Goal: Task Accomplishment & Management: Complete application form

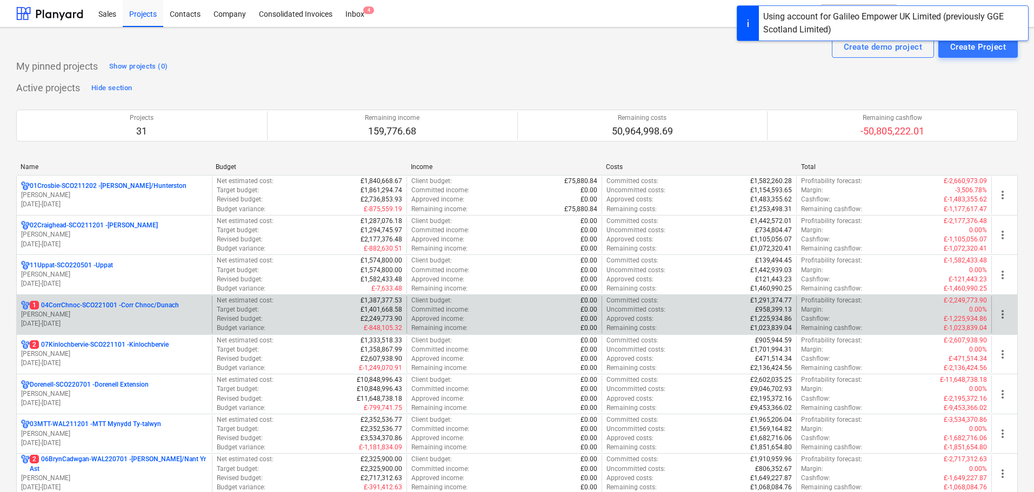
click at [68, 315] on p "[PERSON_NAME]" at bounding box center [114, 314] width 186 height 9
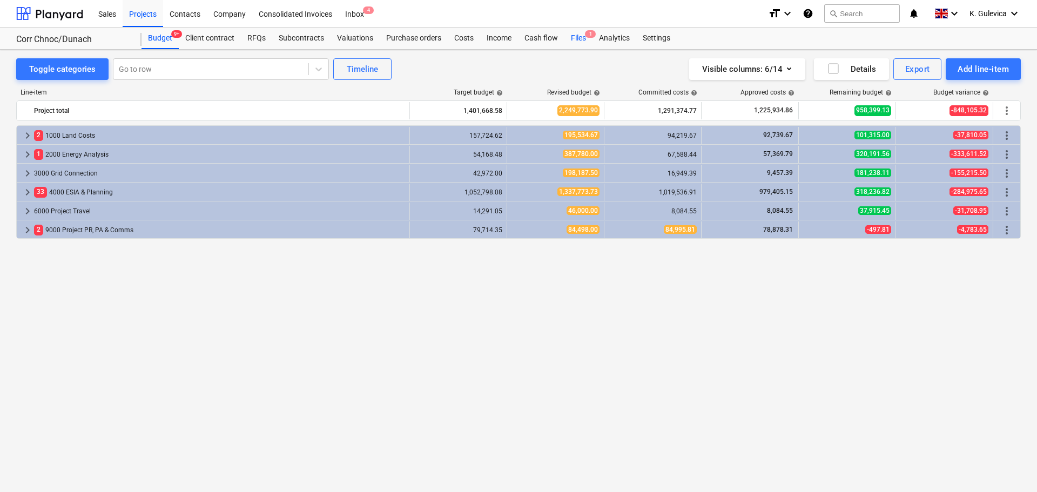
click at [582, 38] on div "Files 1" at bounding box center [579, 39] width 28 height 22
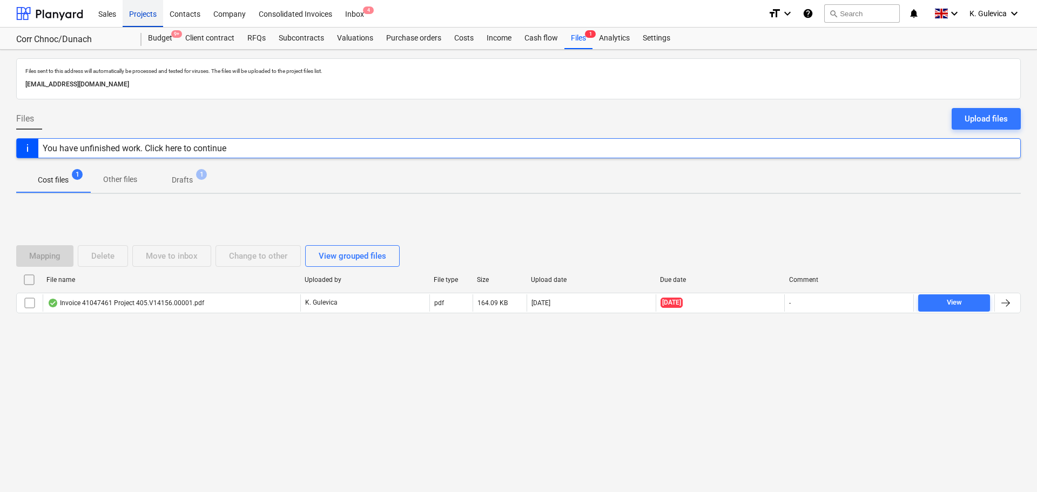
click at [135, 16] on div "Projects" at bounding box center [143, 13] width 41 height 28
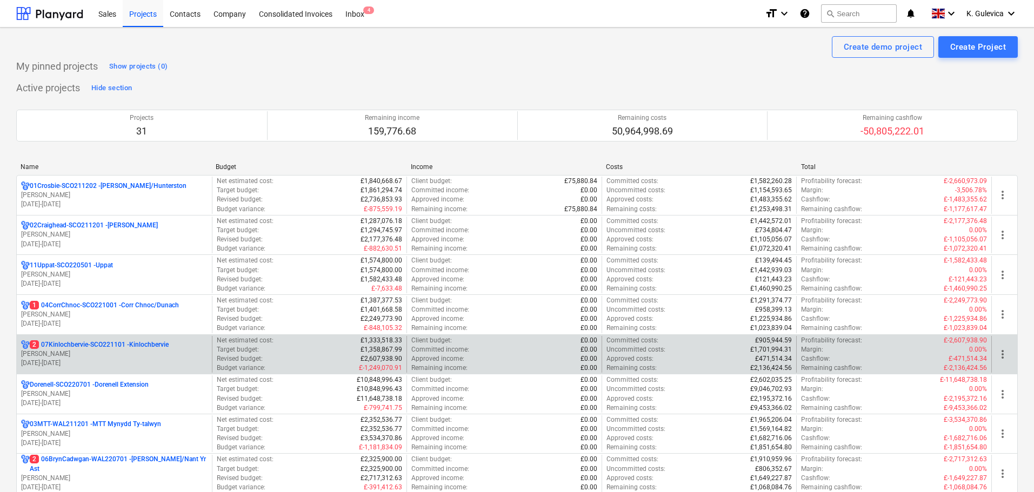
click at [93, 355] on p "[PERSON_NAME]" at bounding box center [114, 354] width 186 height 9
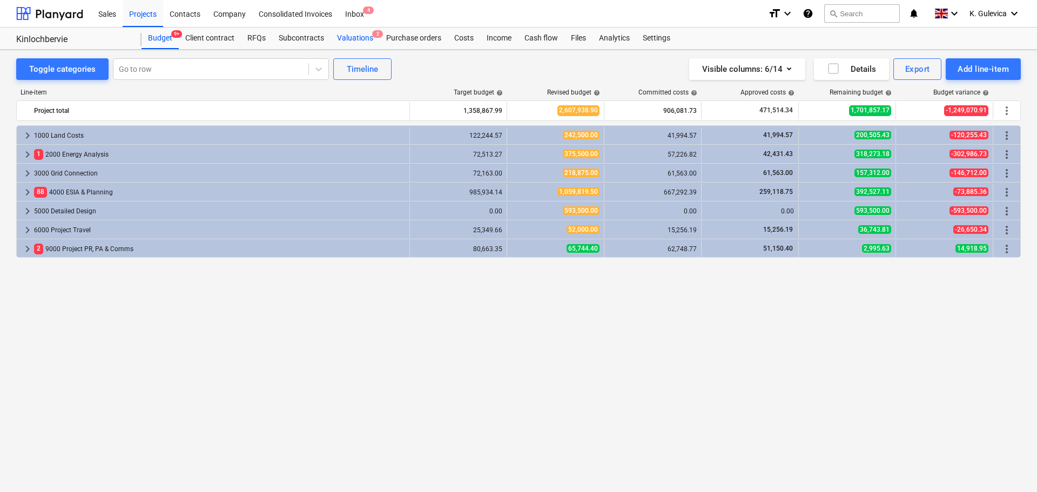
click at [354, 39] on div "Valuations 2" at bounding box center [355, 39] width 49 height 22
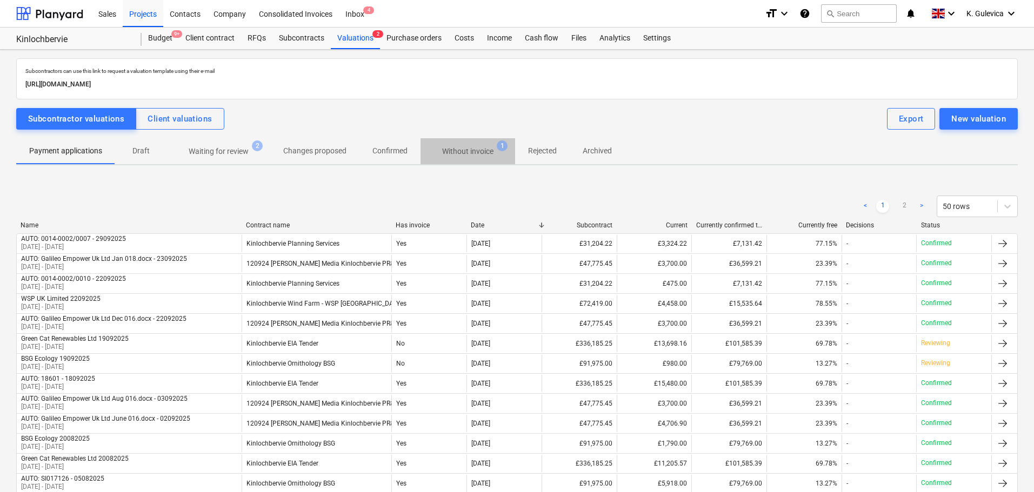
click at [467, 149] on p "Without invoice" at bounding box center [467, 151] width 51 height 11
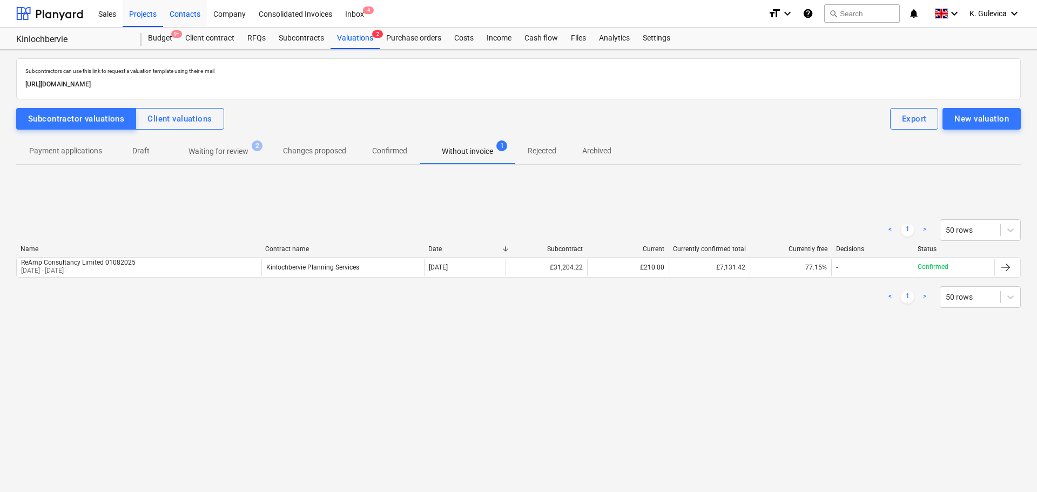
click at [187, 13] on div "Contacts" at bounding box center [185, 13] width 44 height 28
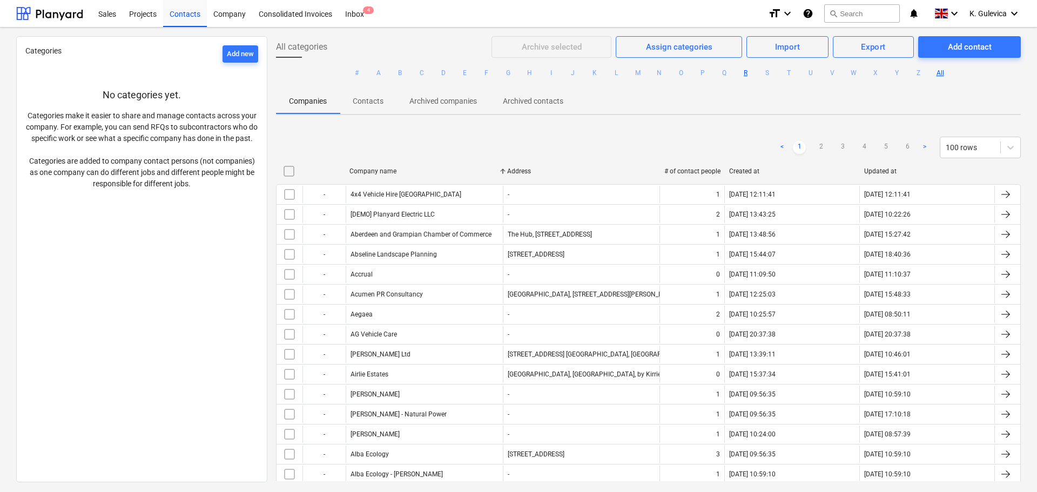
click at [742, 74] on button "R" at bounding box center [746, 72] width 13 height 13
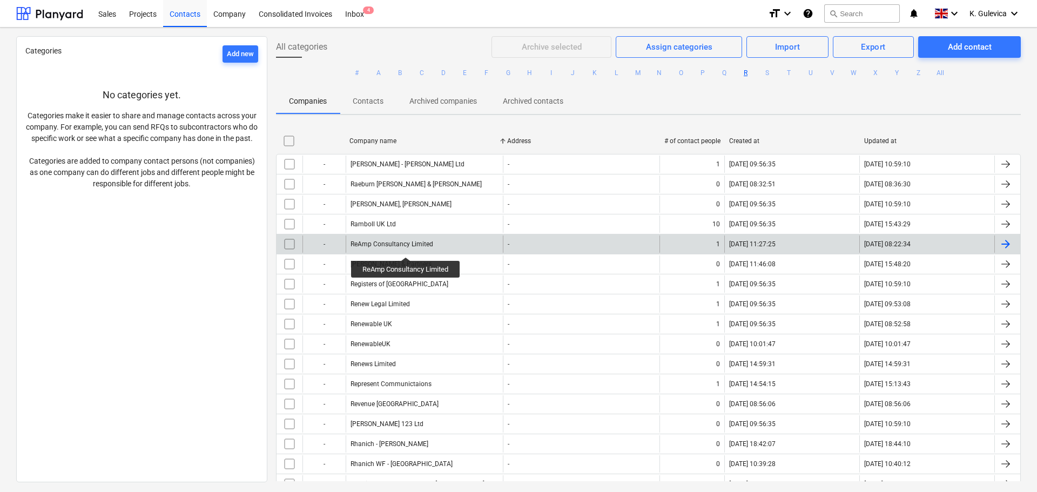
click at [407, 247] on div "ReAmp Consultancy Limited" at bounding box center [392, 244] width 83 height 8
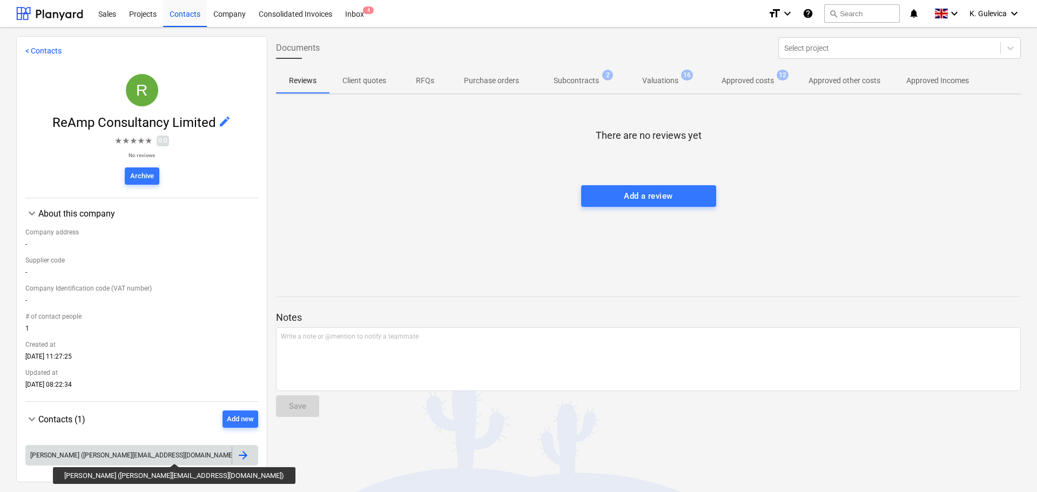
click at [127, 454] on div "[PERSON_NAME] ([PERSON_NAME][EMAIL_ADDRESS][DOMAIN_NAME])" at bounding box center [133, 456] width 206 height 8
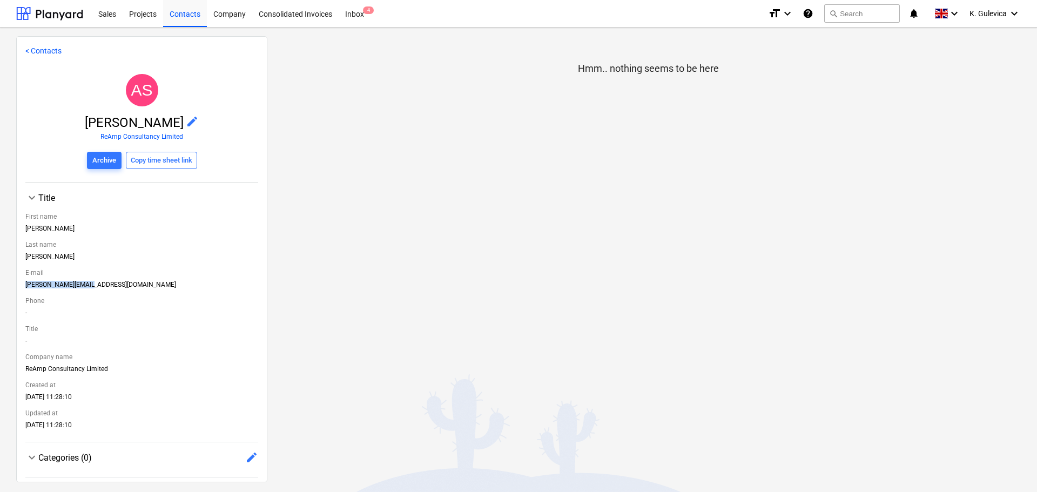
drag, startPoint x: 94, startPoint y: 282, endPoint x: 2, endPoint y: 284, distance: 91.9
click at [2, 284] on div "< Contacts AS [PERSON_NAME] edit ReAmp Consultancy Limited Archive Copy time sh…" at bounding box center [518, 260] width 1037 height 465
copy div "[PERSON_NAME][EMAIL_ADDRESS][DOMAIN_NAME]"
click at [136, 10] on div "Projects" at bounding box center [143, 13] width 41 height 28
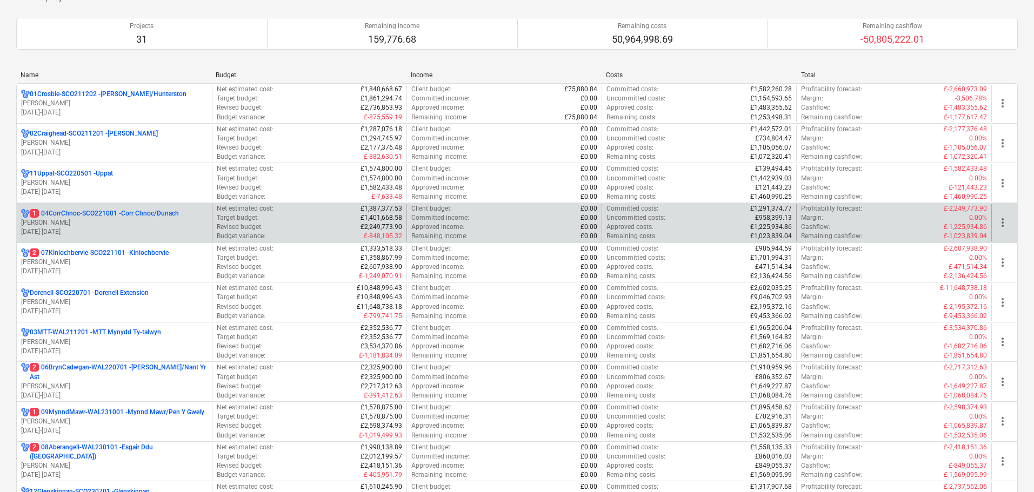
scroll to position [108, 0]
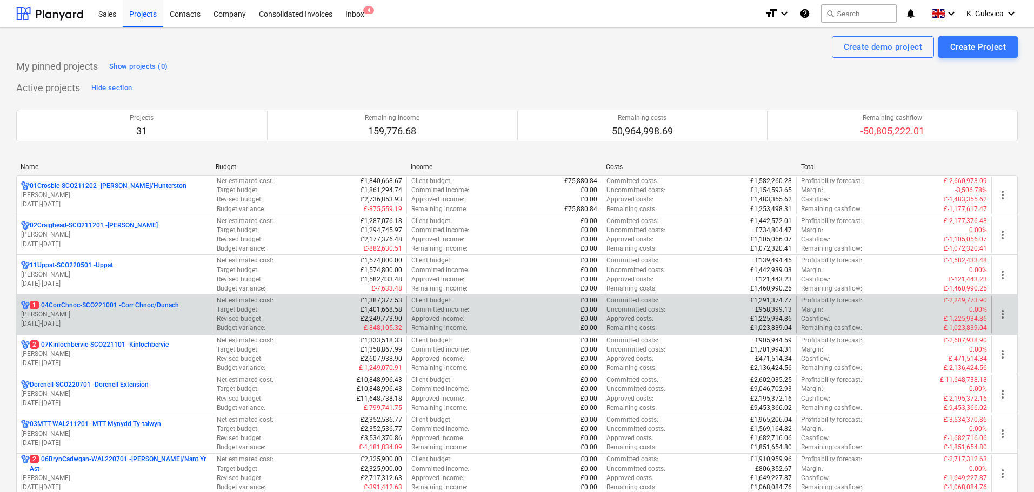
click at [108, 318] on p "[PERSON_NAME]" at bounding box center [114, 314] width 186 height 9
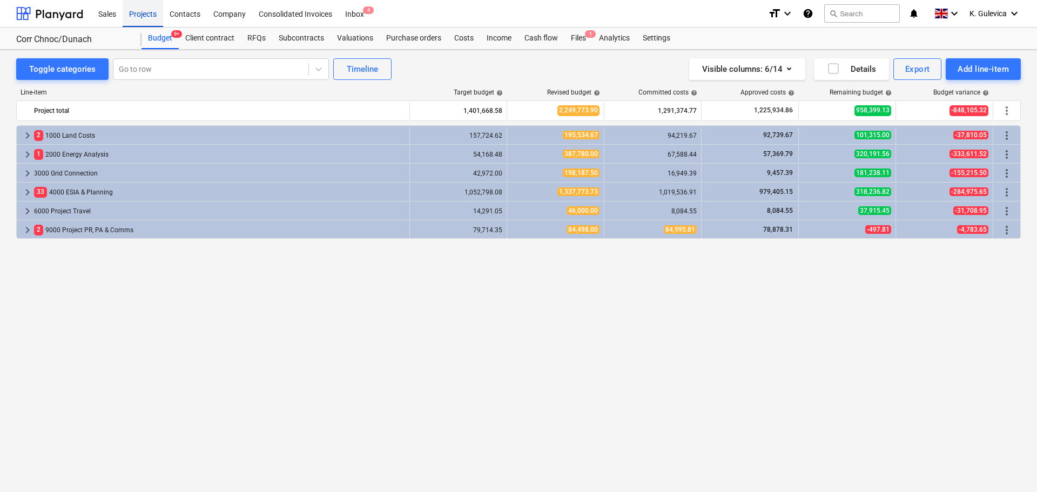
click at [153, 15] on div "Projects" at bounding box center [143, 13] width 41 height 28
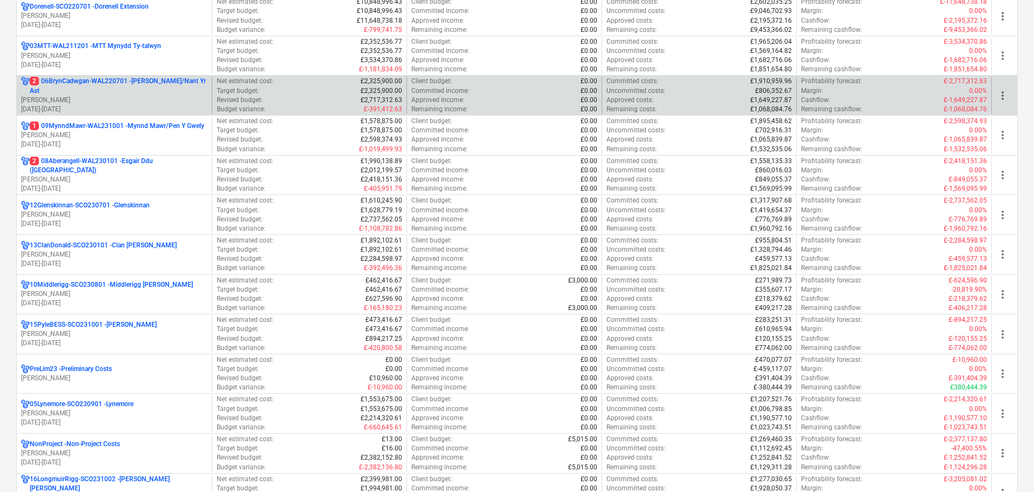
click at [106, 85] on p "2 06BrynCadwgan-WAL220701 - Bryn Cadwgan/Nant Yr Ast" at bounding box center [119, 86] width 178 height 18
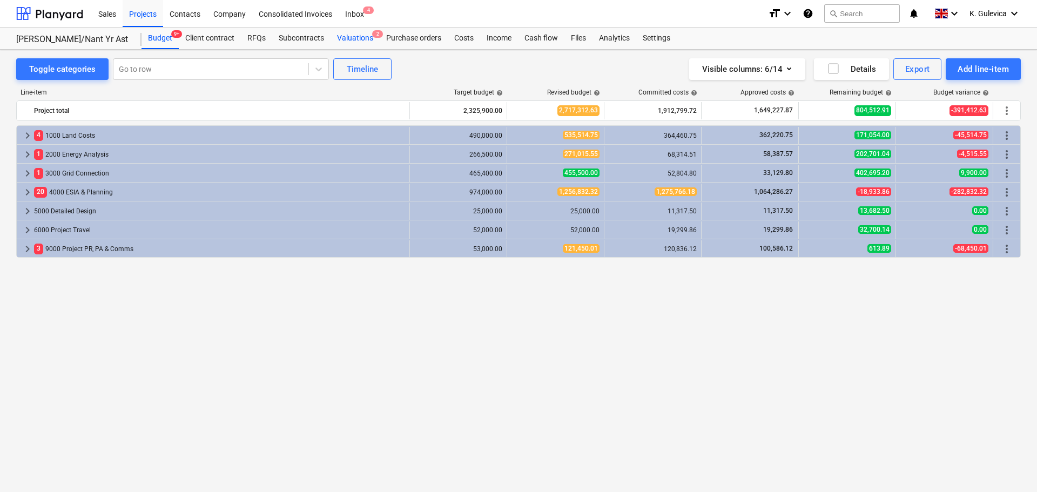
click at [350, 35] on div "Valuations 2" at bounding box center [355, 39] width 49 height 22
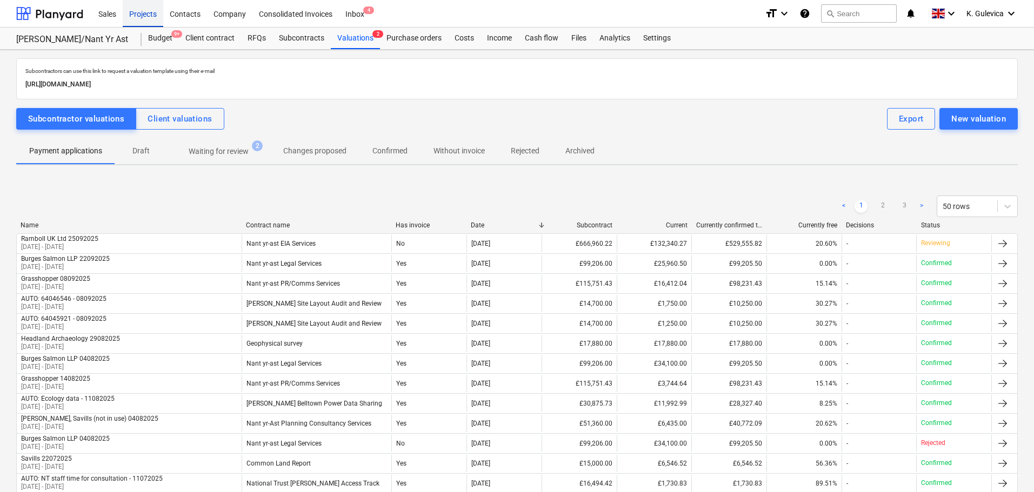
click at [138, 16] on div "Projects" at bounding box center [143, 13] width 41 height 28
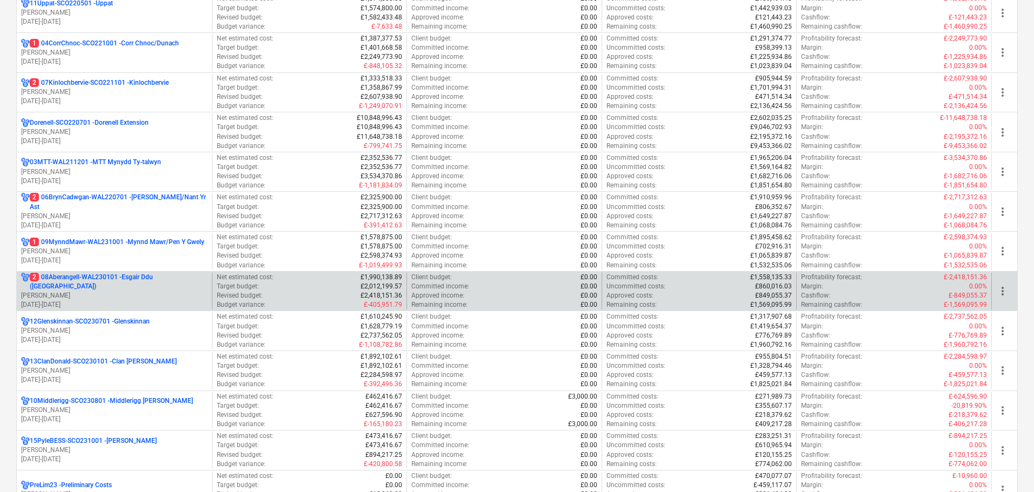
scroll to position [270, 0]
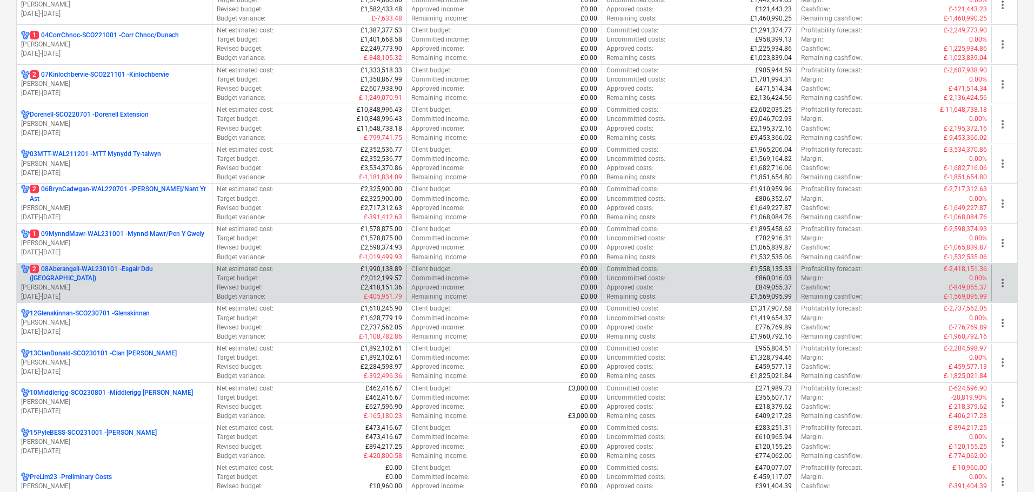
click at [97, 273] on p "2 08Aberangell-WAL230101 - Esgair Ddu (Aberangell)" at bounding box center [119, 274] width 178 height 18
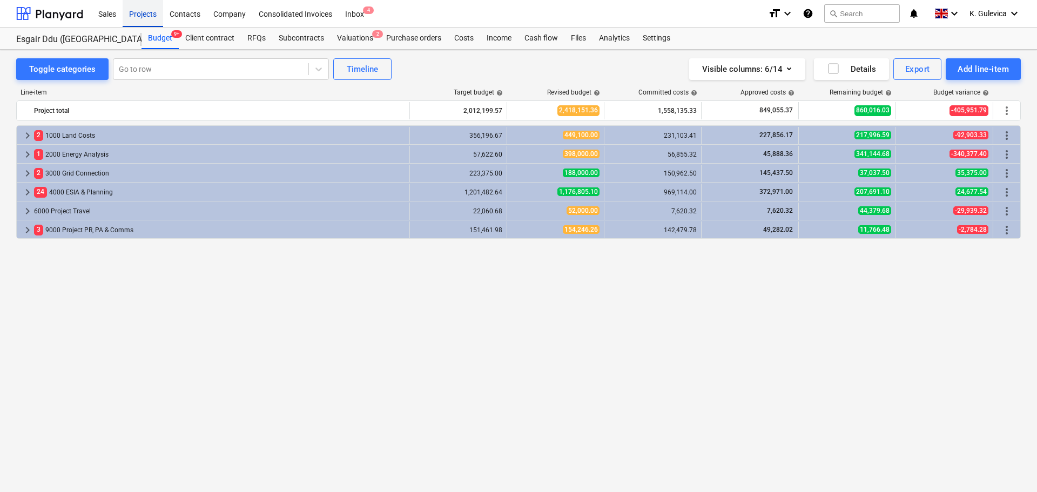
click at [145, 10] on div "Projects" at bounding box center [143, 13] width 41 height 28
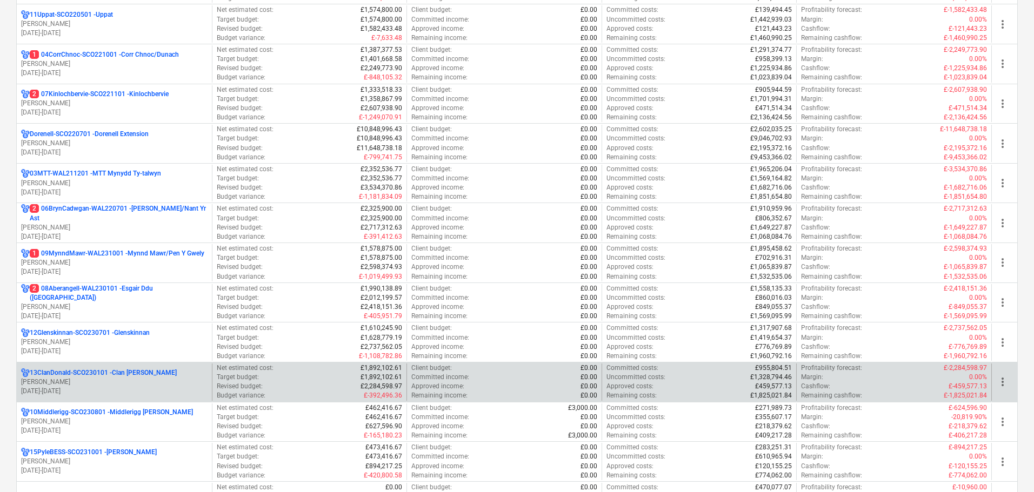
scroll to position [270, 0]
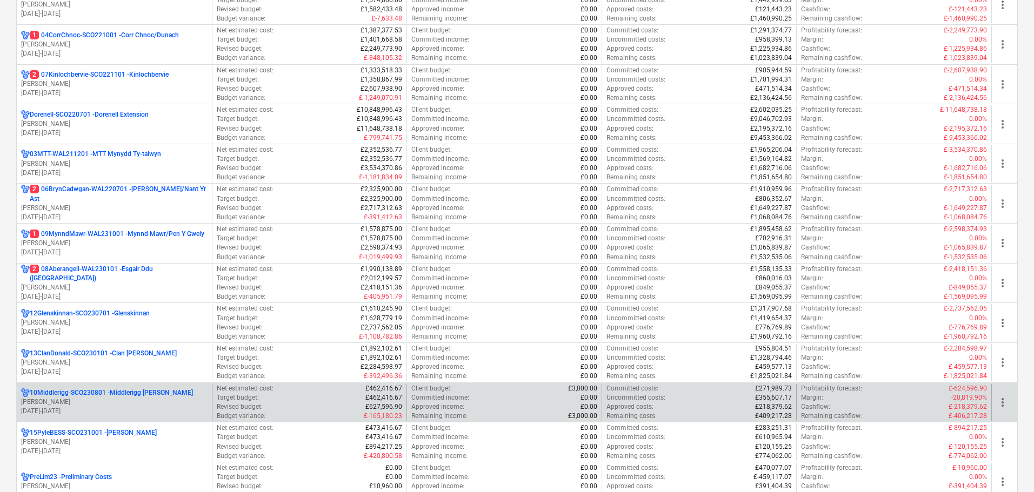
click at [119, 399] on p "[PERSON_NAME]" at bounding box center [114, 402] width 186 height 9
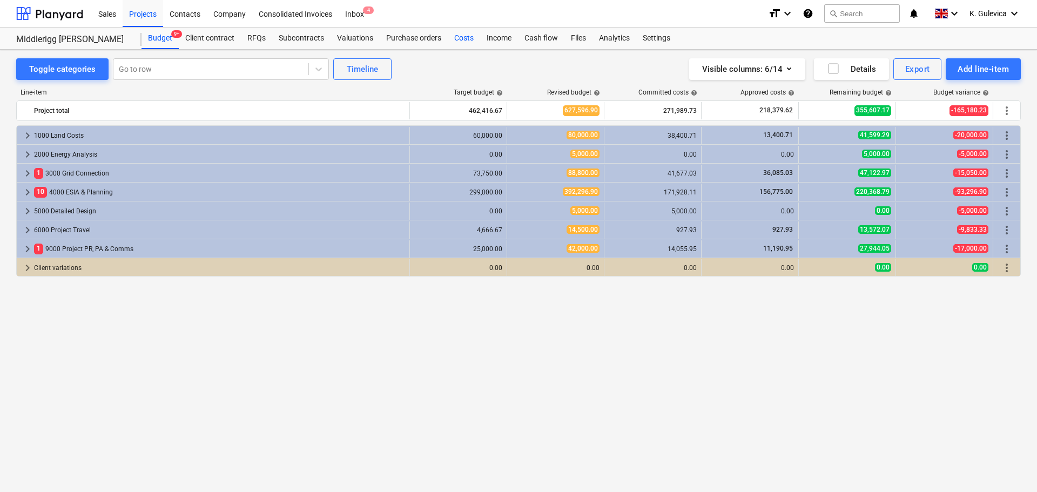
click at [458, 37] on div "Costs" at bounding box center [464, 39] width 32 height 22
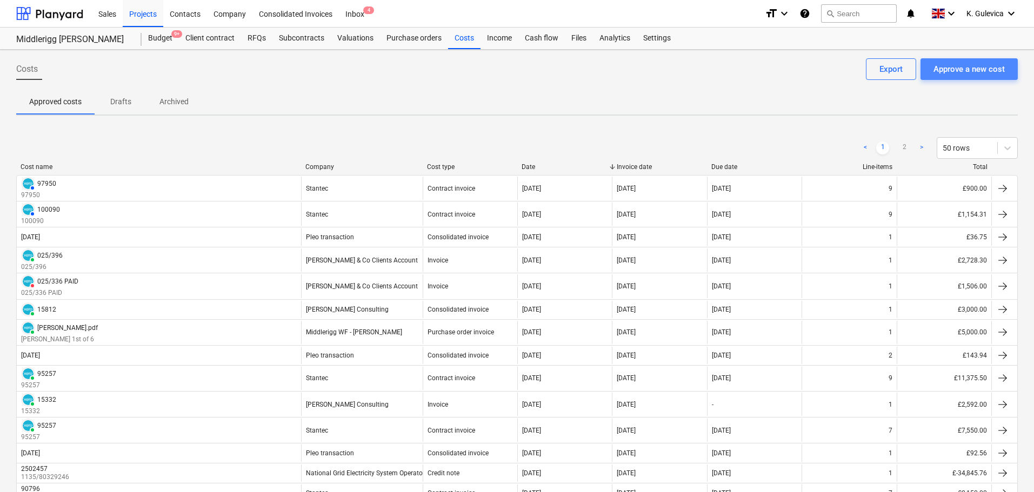
click at [960, 70] on div "Approve a new cost" at bounding box center [968, 69] width 71 height 14
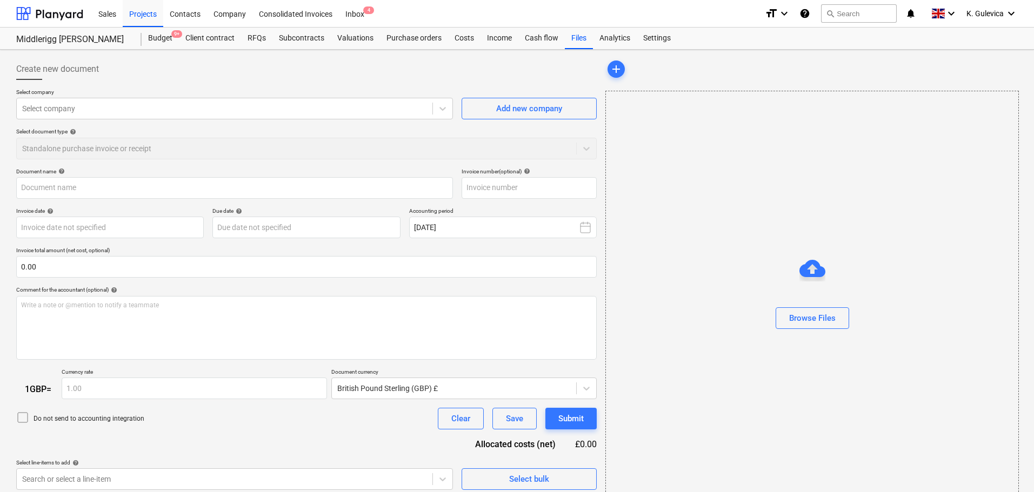
type input "Middlerig.pdf"
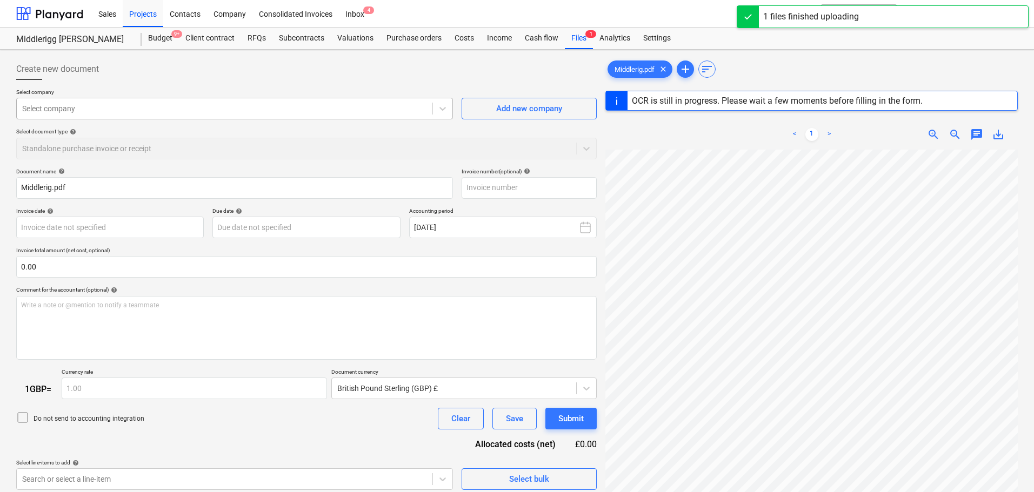
click at [147, 105] on div at bounding box center [224, 108] width 405 height 11
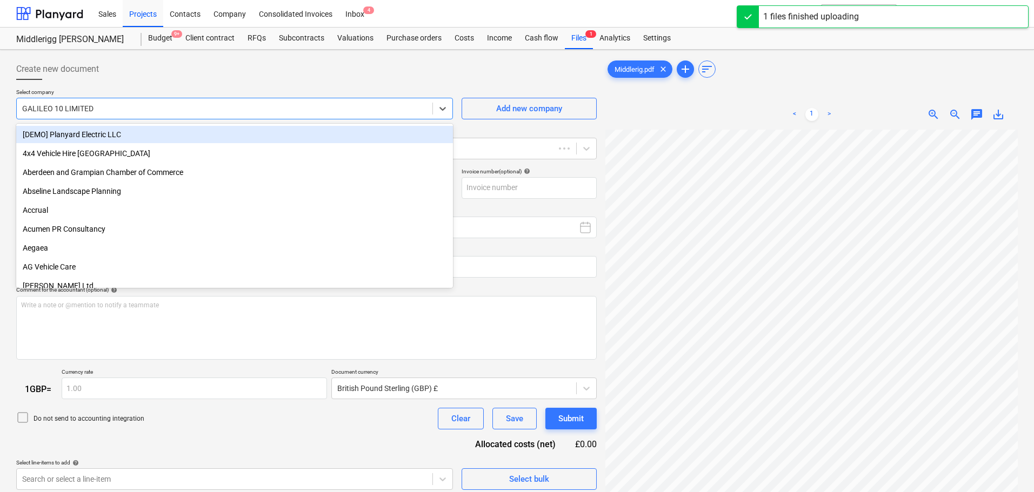
type input "30 Sep 2025"
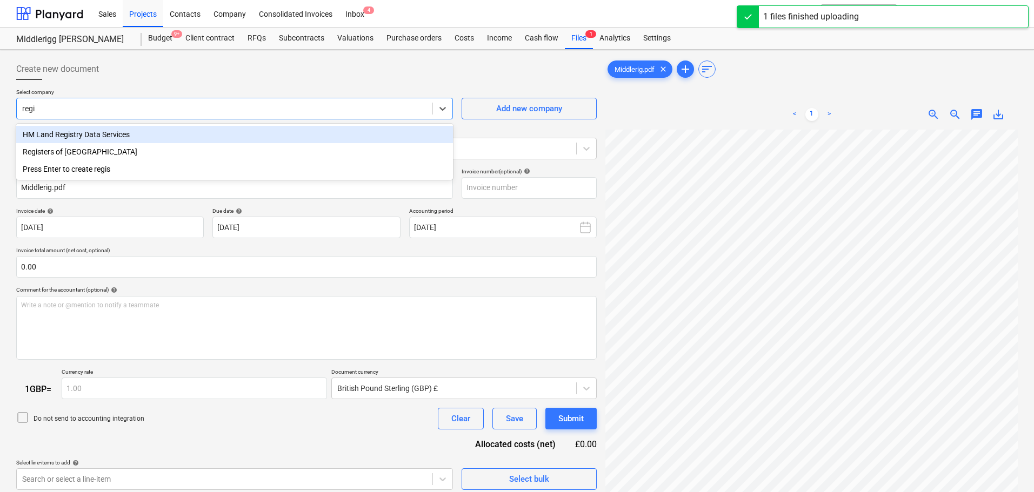
type input "regis"
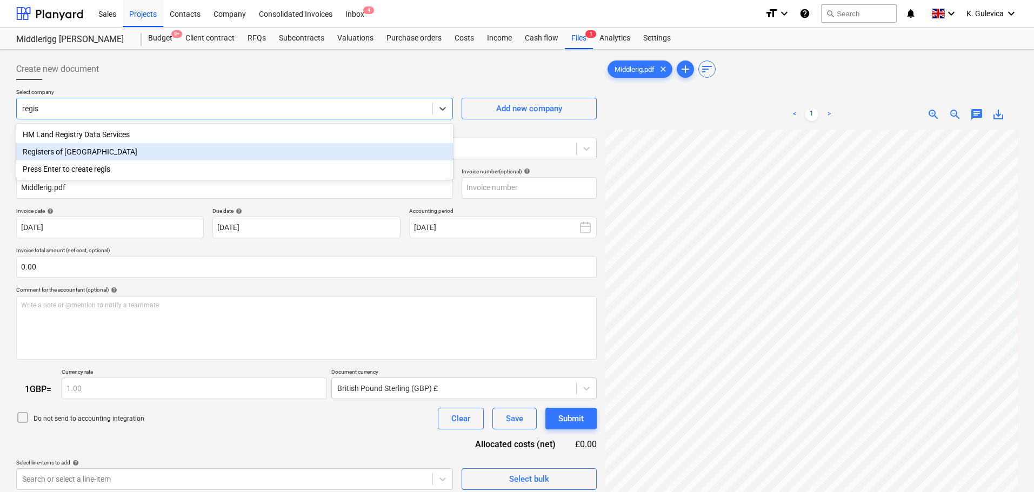
click at [69, 152] on div "Registers of [GEOGRAPHIC_DATA]" at bounding box center [234, 151] width 437 height 17
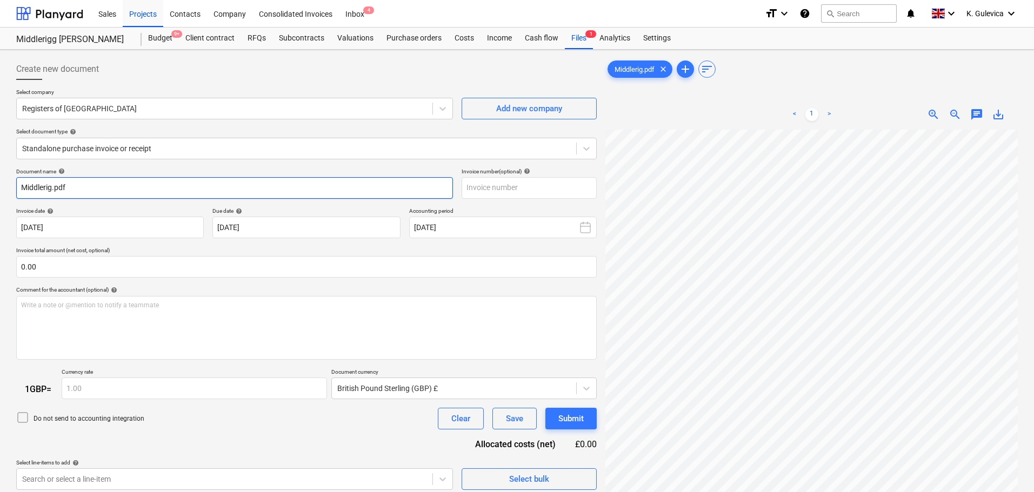
drag, startPoint x: 87, startPoint y: 180, endPoint x: 10, endPoint y: 182, distance: 76.7
click at [0, 182] on html "Sales Projects Contacts Company Consolidated Invoices Inbox 4 format_size keybo…" at bounding box center [517, 246] width 1034 height 492
paste input "DT3279142901"
type input "DT3279142901"
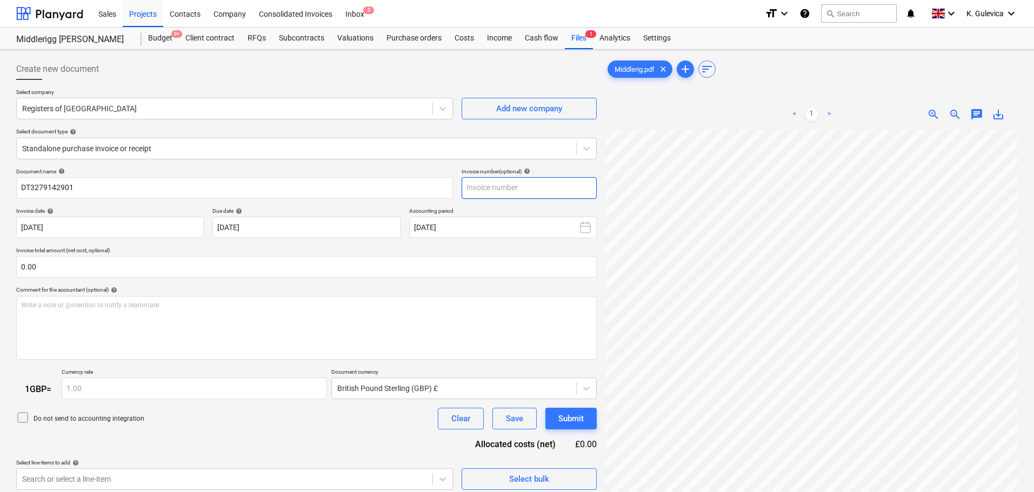
click at [507, 188] on input "text" at bounding box center [528, 188] width 135 height 22
paste input "DT3279142901"
type input "DT3279142901"
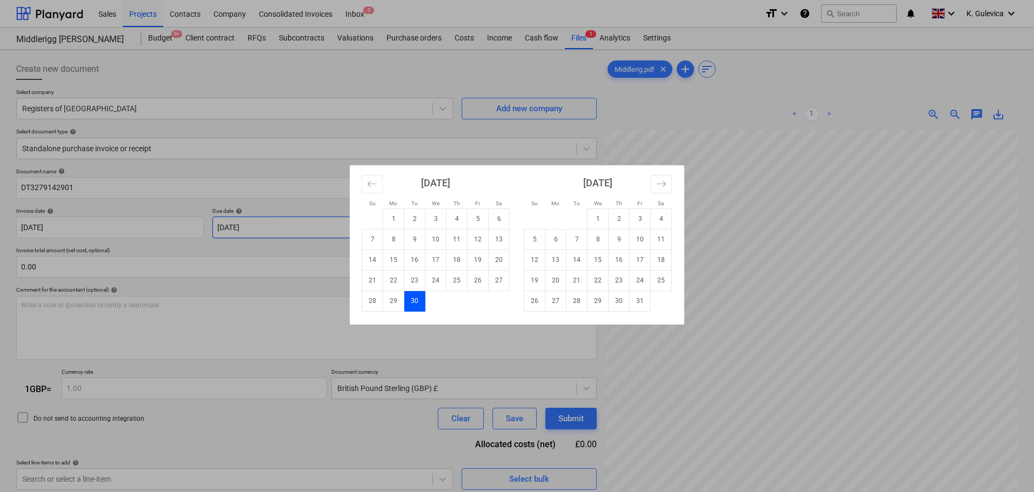
click at [321, 231] on body "Sales Projects Contacts Company Consolidated Invoices Inbox 5 format_size keybo…" at bounding box center [517, 246] width 1034 height 492
click at [641, 220] on td "3" at bounding box center [639, 219] width 21 height 21
type input "03 Oct 2025"
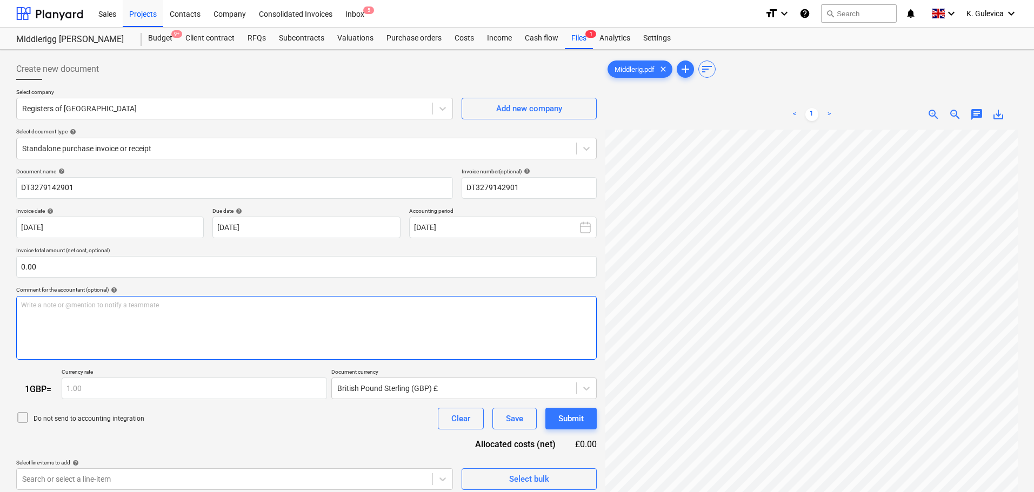
scroll to position [108, 0]
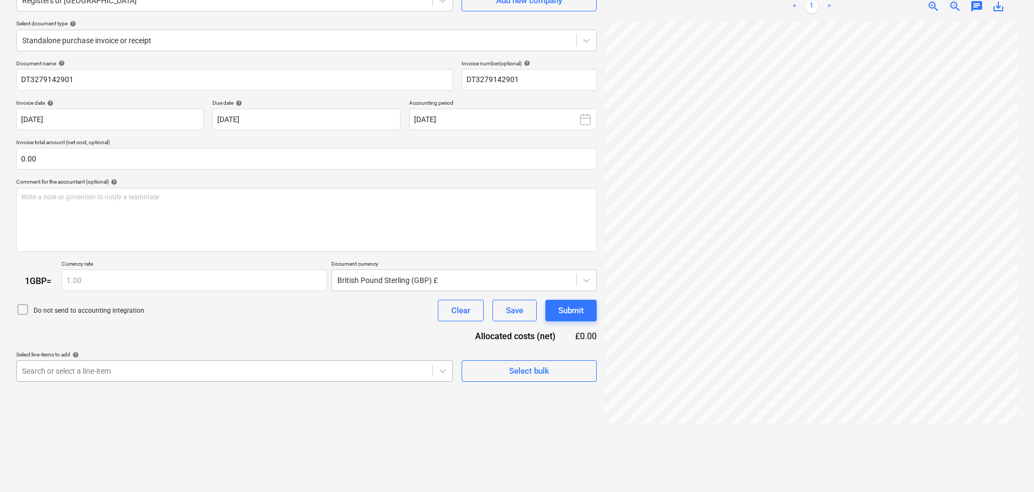
click at [229, 369] on body "Sales Projects Contacts Company Consolidated Invoices Inbox 5 format_size keybo…" at bounding box center [517, 138] width 1034 height 492
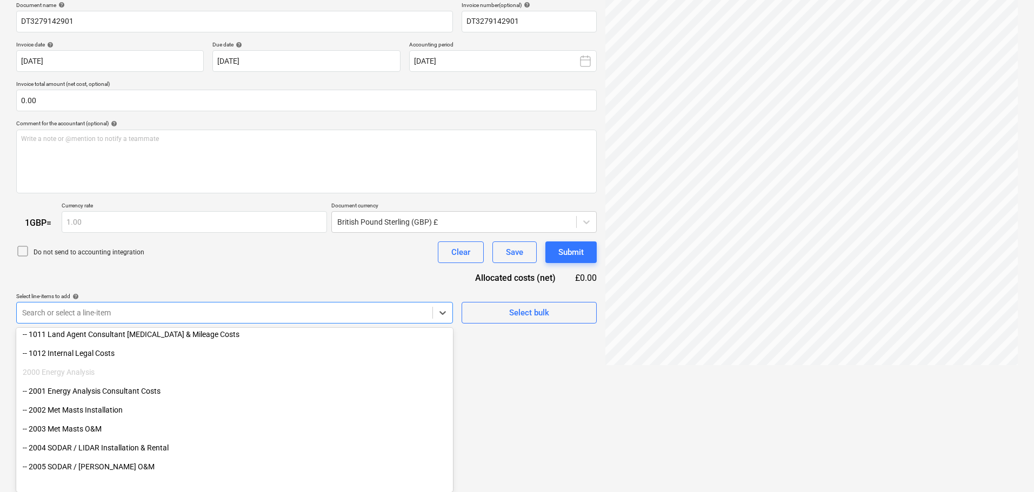
scroll to position [270, 0]
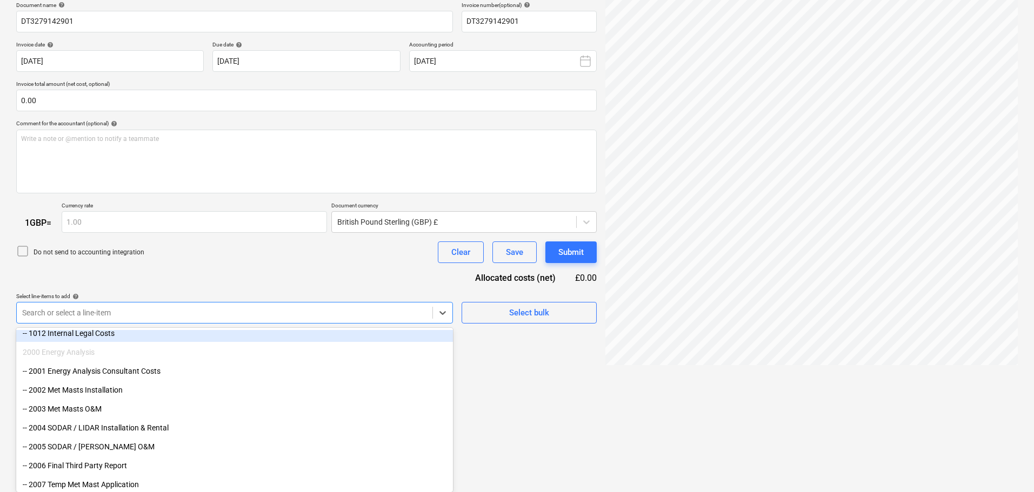
click at [89, 336] on div "-- 1012 Internal Legal Costs" at bounding box center [234, 333] width 437 height 17
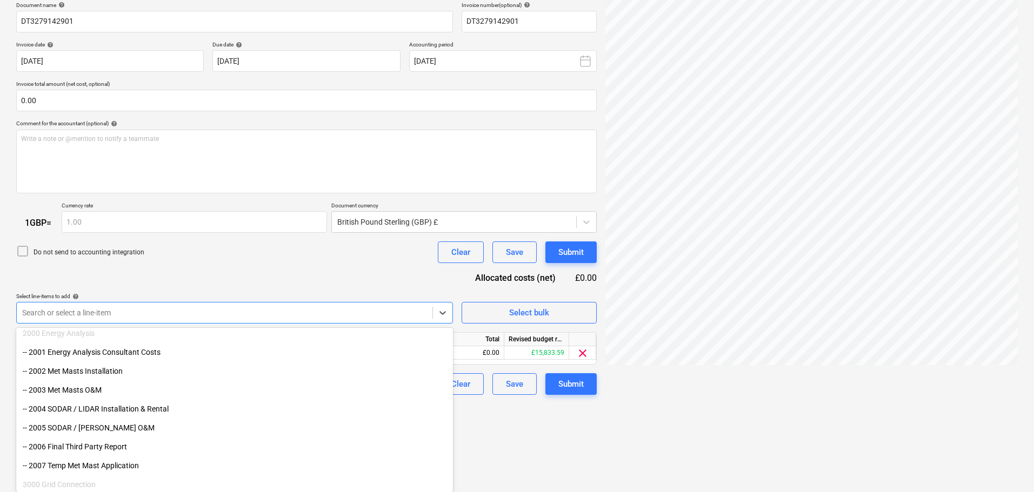
click at [217, 272] on div "Document name help DT3279142901 Invoice number (optional) help DT3279142901 Inv…" at bounding box center [306, 199] width 580 height 394
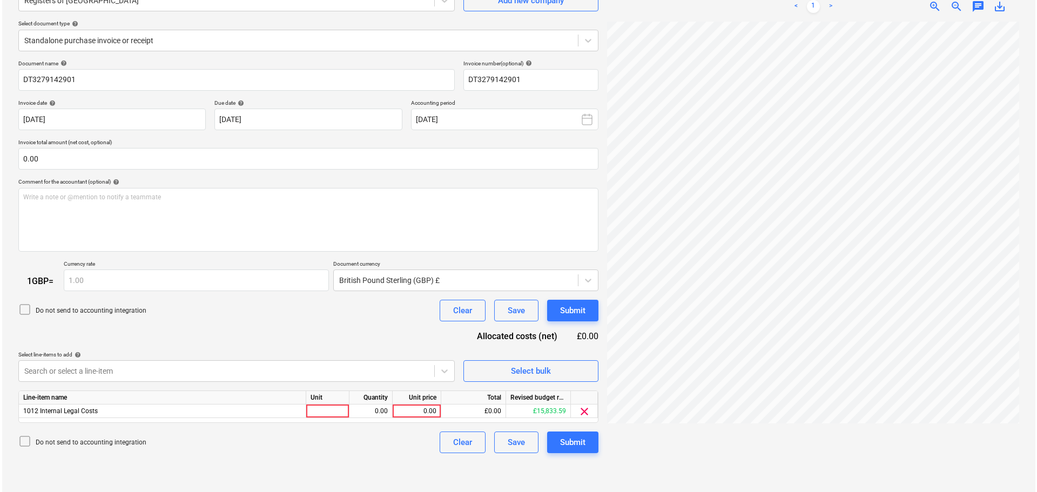
scroll to position [108, 0]
click at [412, 409] on div "0.00" at bounding box center [414, 412] width 39 height 14
type input "20"
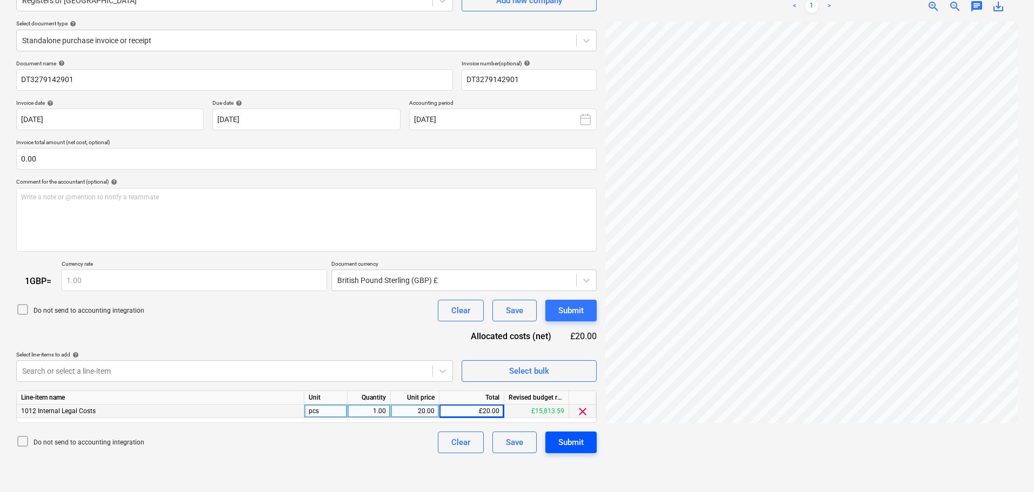
click at [586, 439] on button "Submit" at bounding box center [570, 443] width 51 height 22
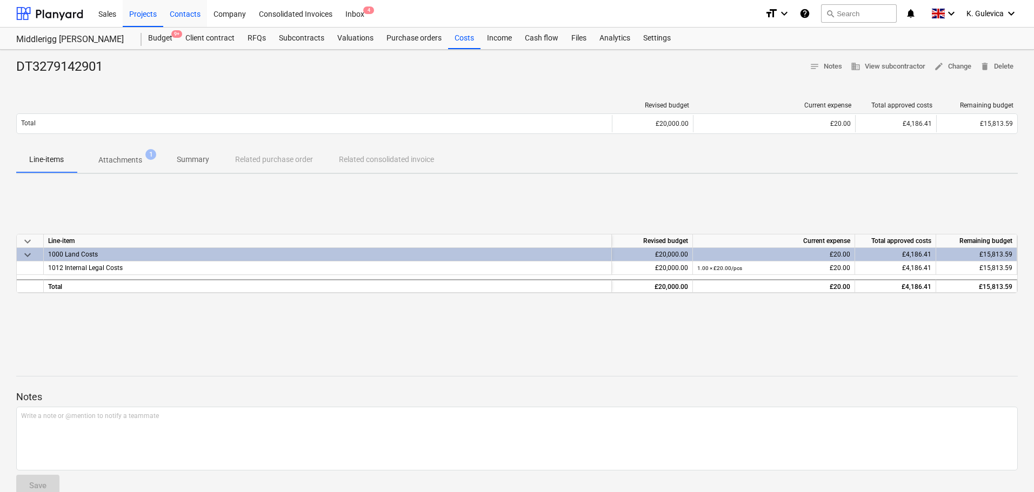
click at [198, 14] on div "Contacts" at bounding box center [185, 13] width 44 height 28
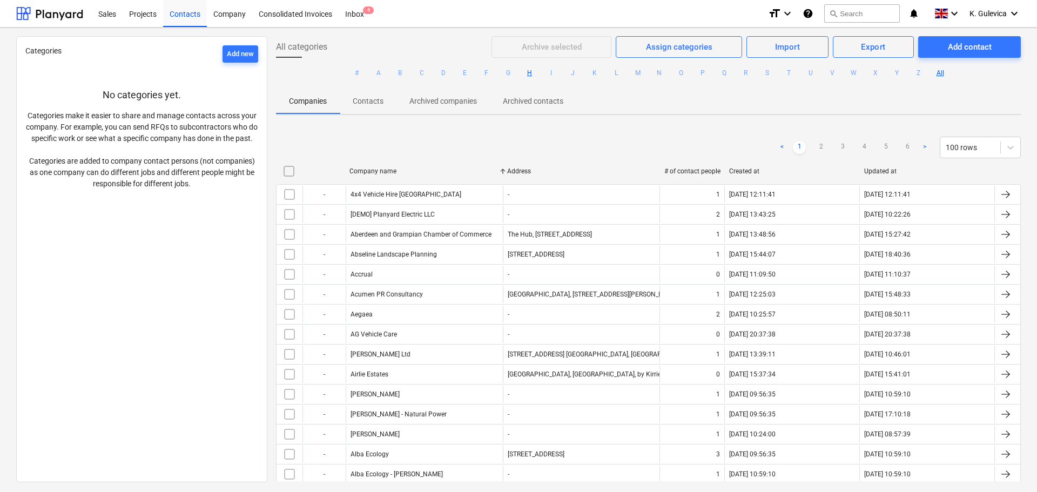
click at [532, 74] on button "H" at bounding box center [530, 72] width 13 height 13
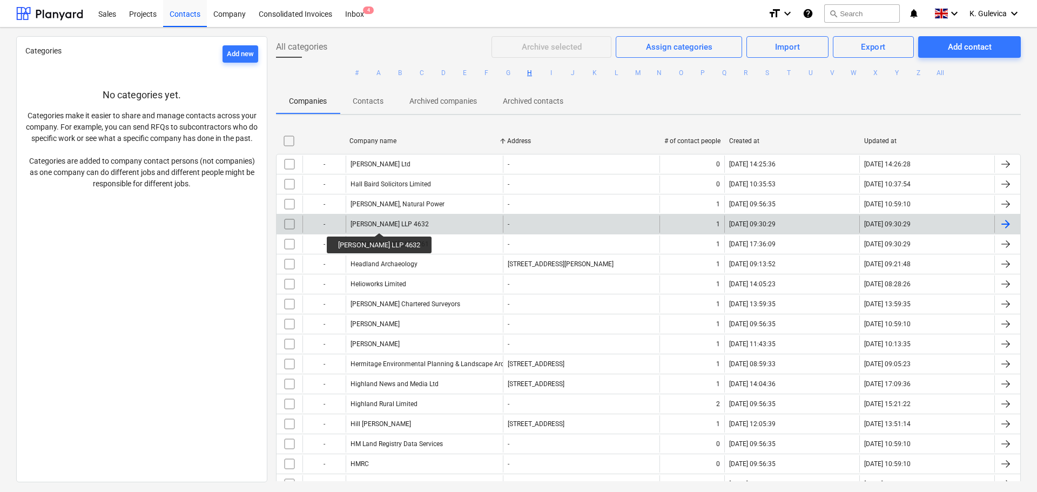
click at [379, 223] on div "Harper Macleod LLP 4632" at bounding box center [390, 224] width 78 height 8
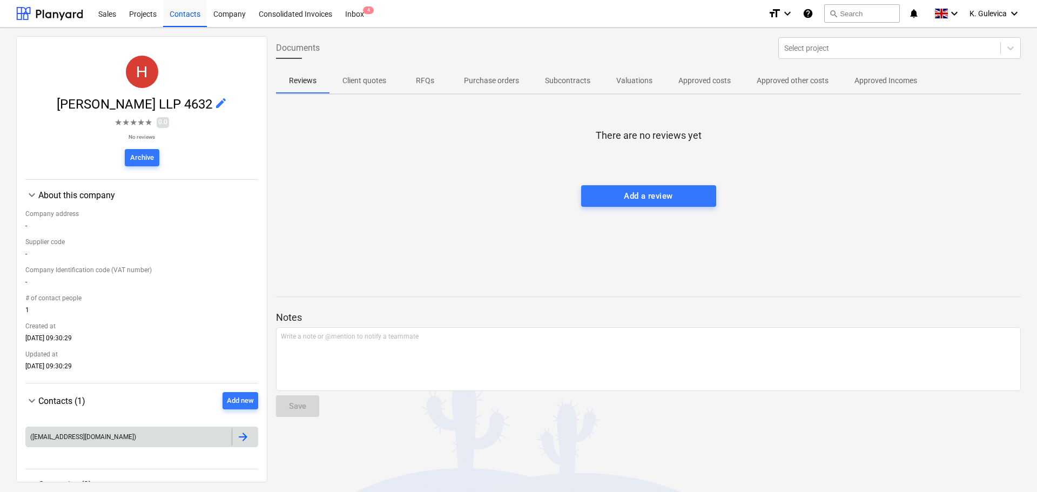
scroll to position [50, 0]
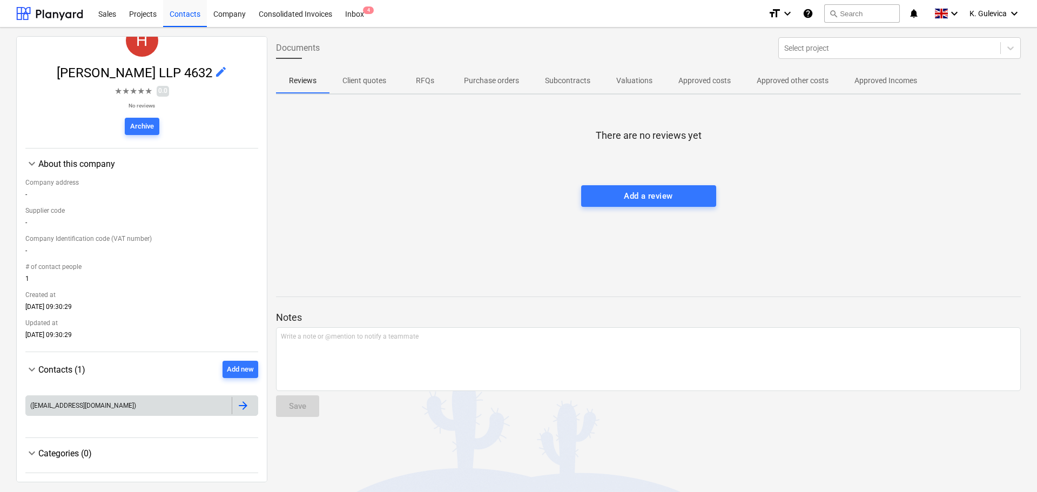
click at [141, 410] on div "(Credit.control@harpermacleod.co.uk)" at bounding box center [129, 405] width 206 height 17
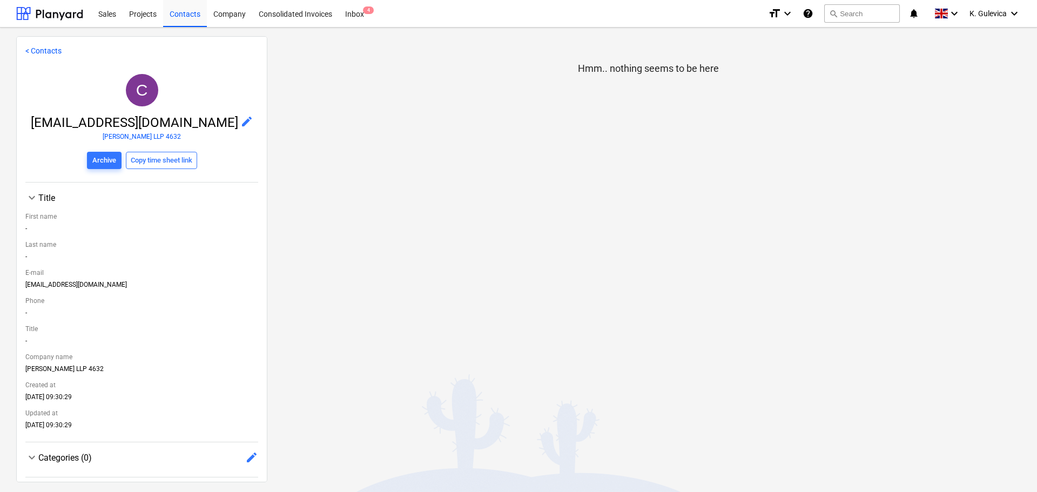
drag, startPoint x: 30, startPoint y: 120, endPoint x: 219, endPoint y: 125, distance: 189.7
click at [236, 125] on span "Credit.control@harpermacleod.co.uk" at bounding box center [136, 122] width 210 height 15
copy span "Credit.control@harpermacleod.co.uk"
click at [182, 17] on div "Contacts" at bounding box center [185, 13] width 44 height 28
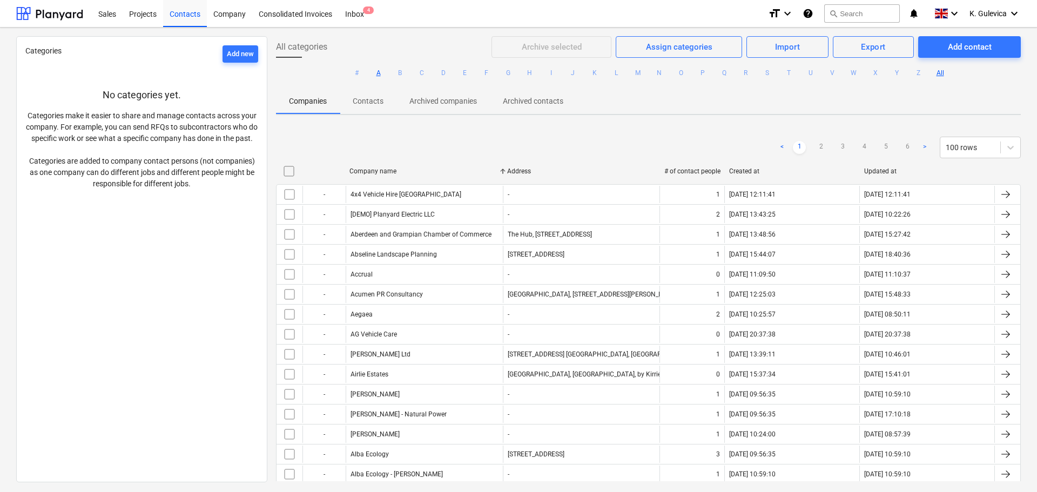
click at [375, 72] on button "A" at bounding box center [378, 72] width 13 height 13
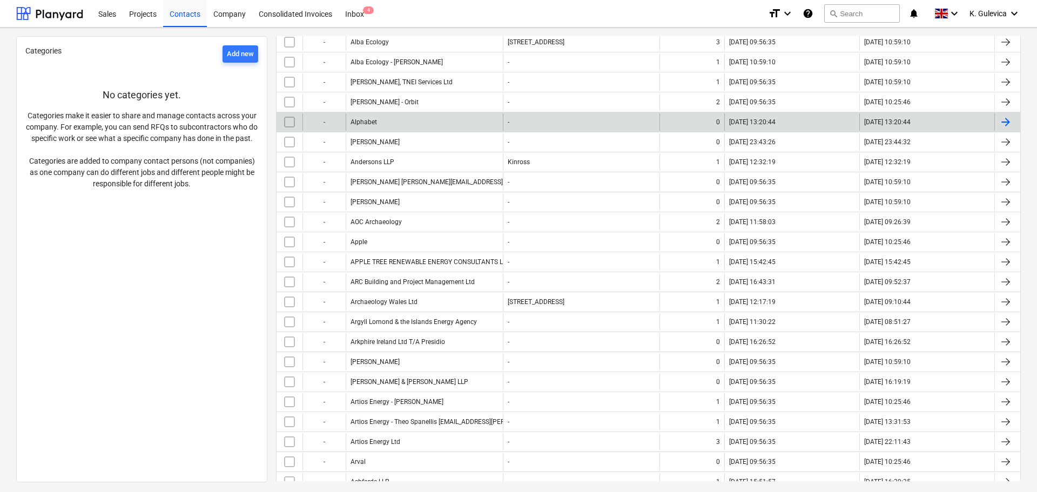
scroll to position [324, 0]
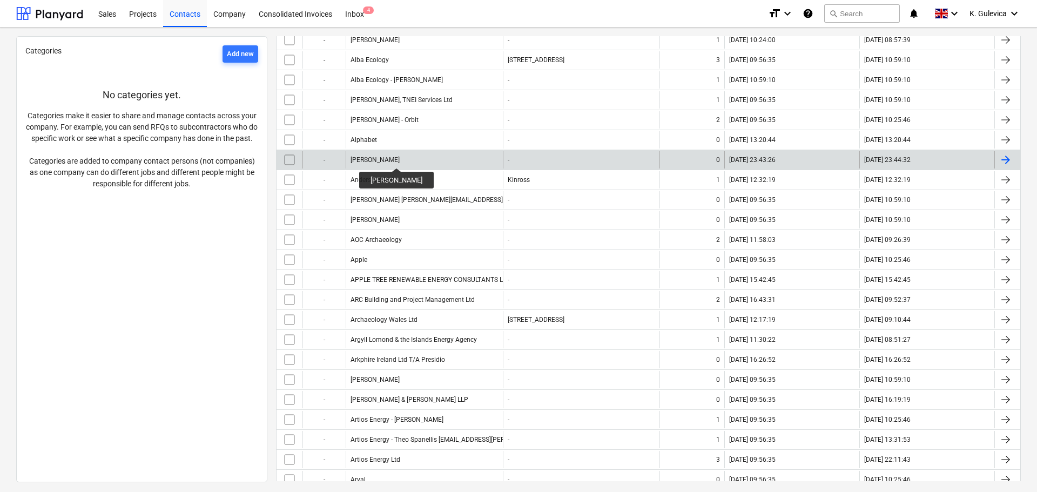
click at [399, 155] on div "[PERSON_NAME]" at bounding box center [424, 159] width 157 height 17
